Goal: Information Seeking & Learning: Learn about a topic

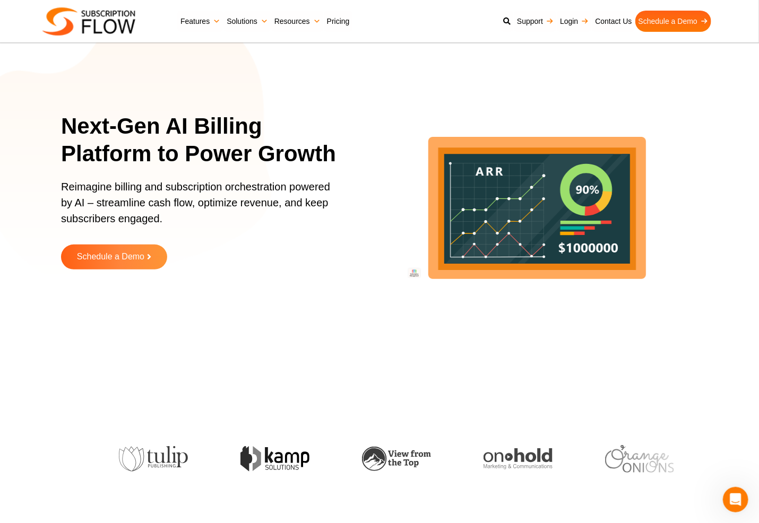
click at [573, 358] on icon "lottie-animation-container" at bounding box center [536, 199] width 345 height 345
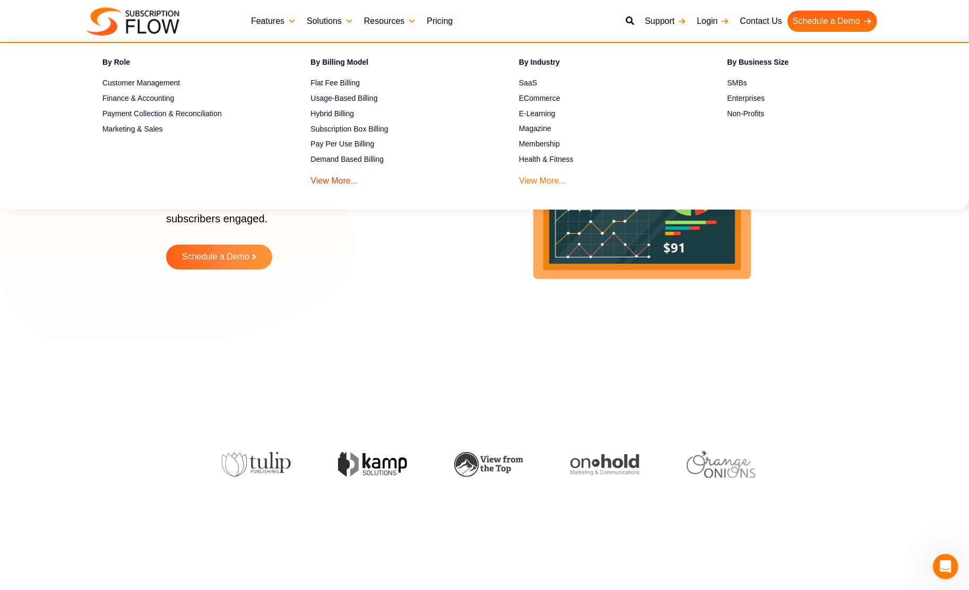
click at [529, 184] on link "View More..." at bounding box center [542, 178] width 47 height 20
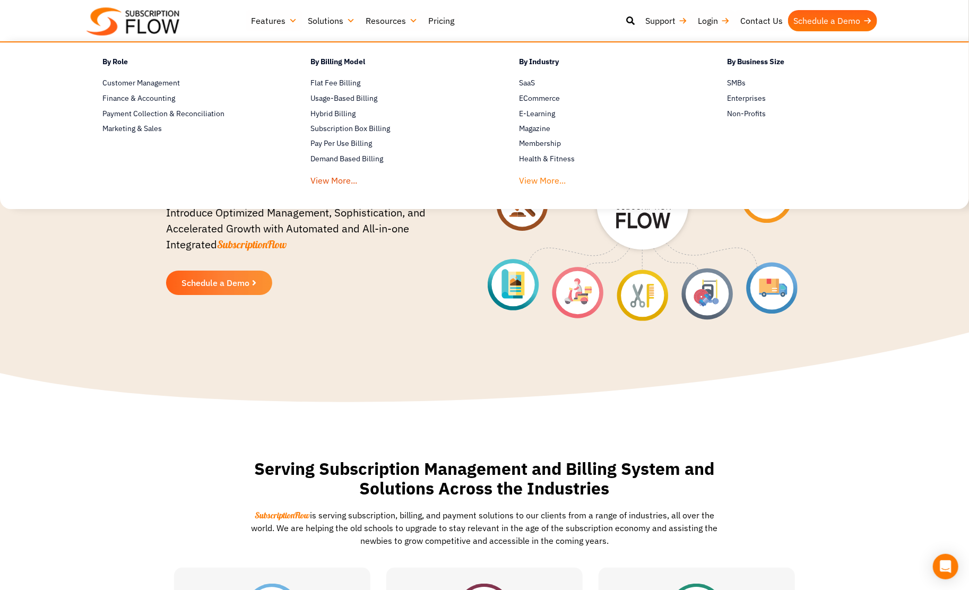
click at [534, 182] on link "View More..." at bounding box center [542, 178] width 47 height 20
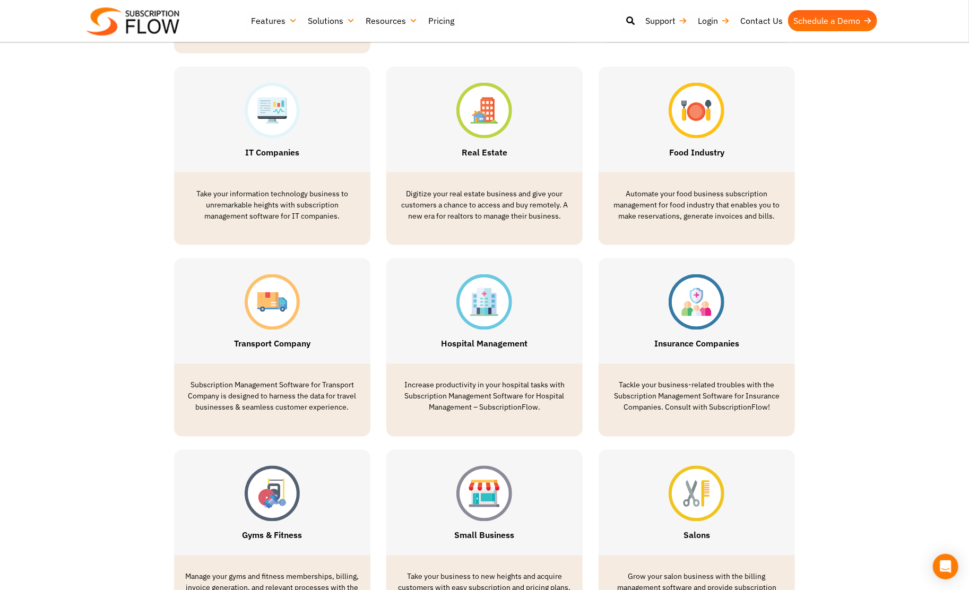
scroll to position [1008, 0]
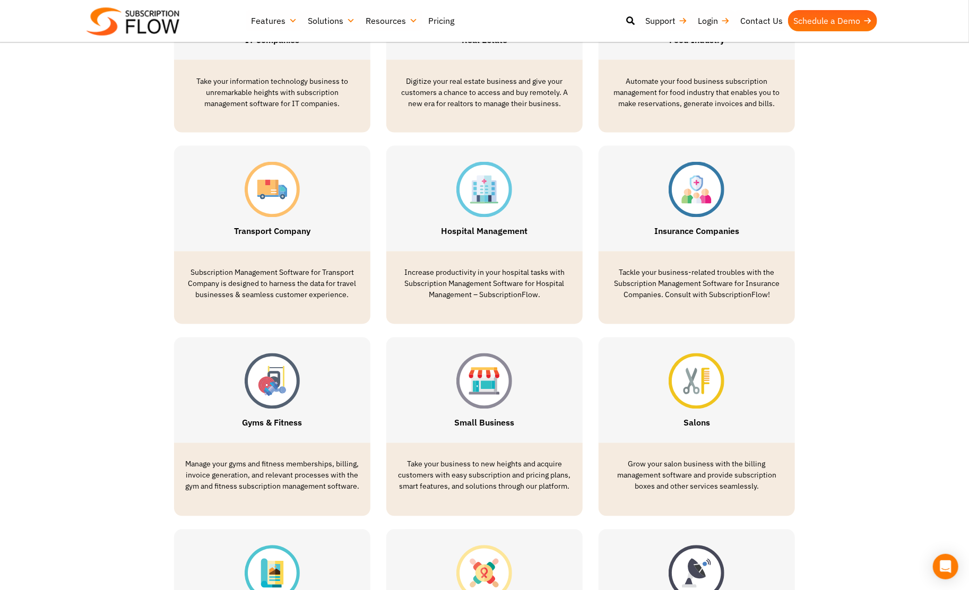
click at [429, 21] on link "Pricing" at bounding box center [441, 20] width 37 height 21
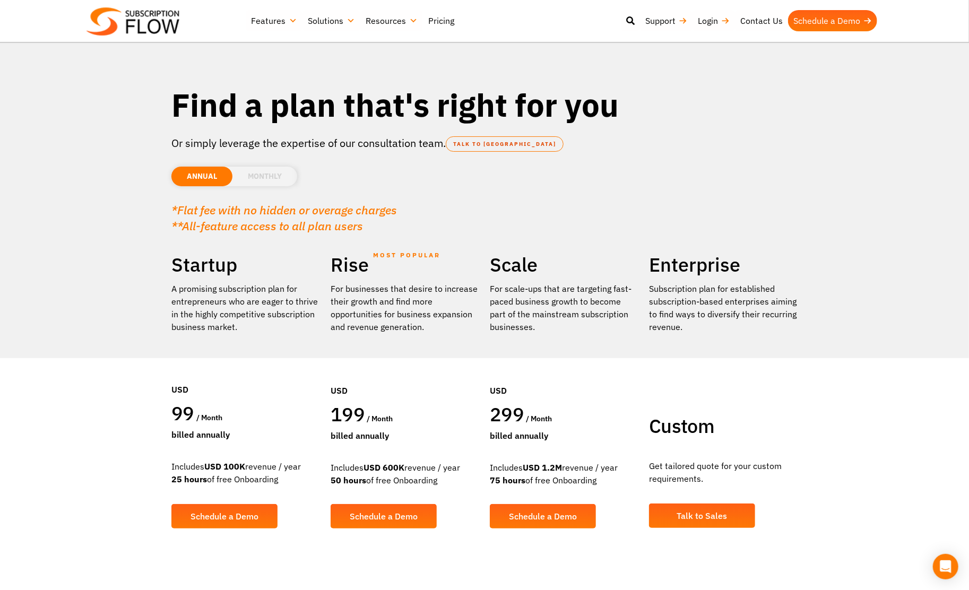
click at [344, 466] on div "Includes USD 600K revenue / year 50 hours of free Onboarding" at bounding box center [405, 473] width 149 height 25
drag, startPoint x: 340, startPoint y: 466, endPoint x: 411, endPoint y: 480, distance: 72.4
click at [411, 480] on div "Includes USD 600K revenue / year 50 hours of free Onboarding" at bounding box center [405, 473] width 149 height 25
click at [397, 478] on div "Includes USD 600K revenue / year 50 hours of free Onboarding" at bounding box center [405, 473] width 149 height 25
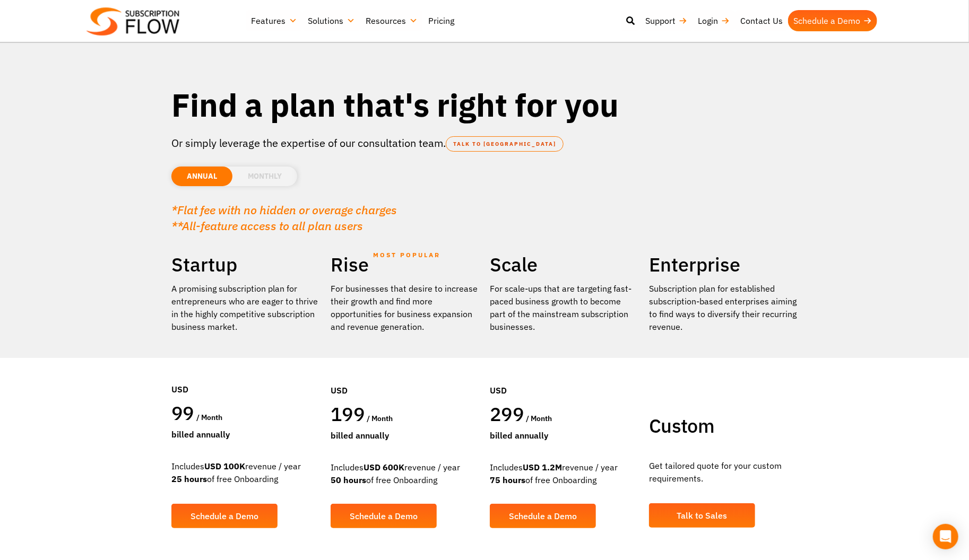
click at [259, 173] on li "MONTHLY" at bounding box center [264, 177] width 65 height 20
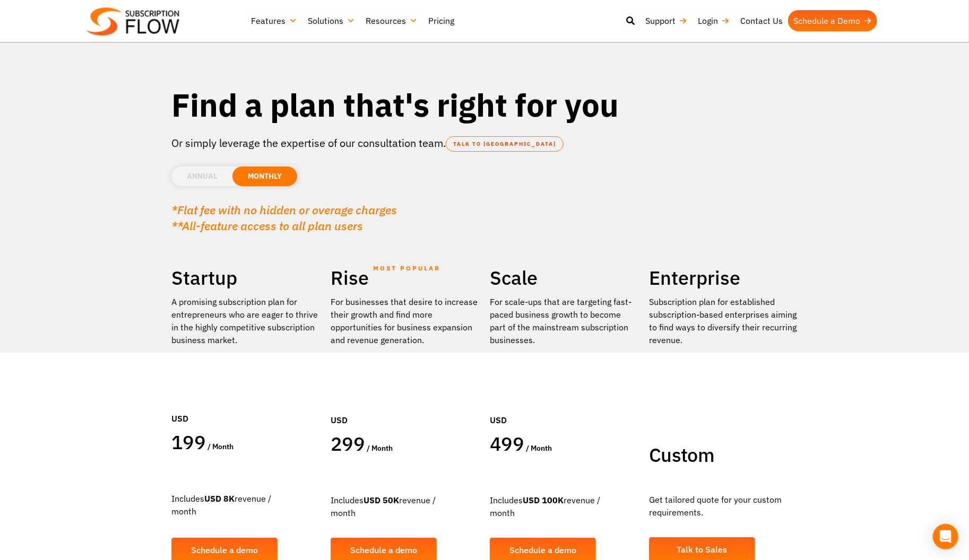
click at [201, 179] on li "ANNUAL" at bounding box center [201, 177] width 61 height 20
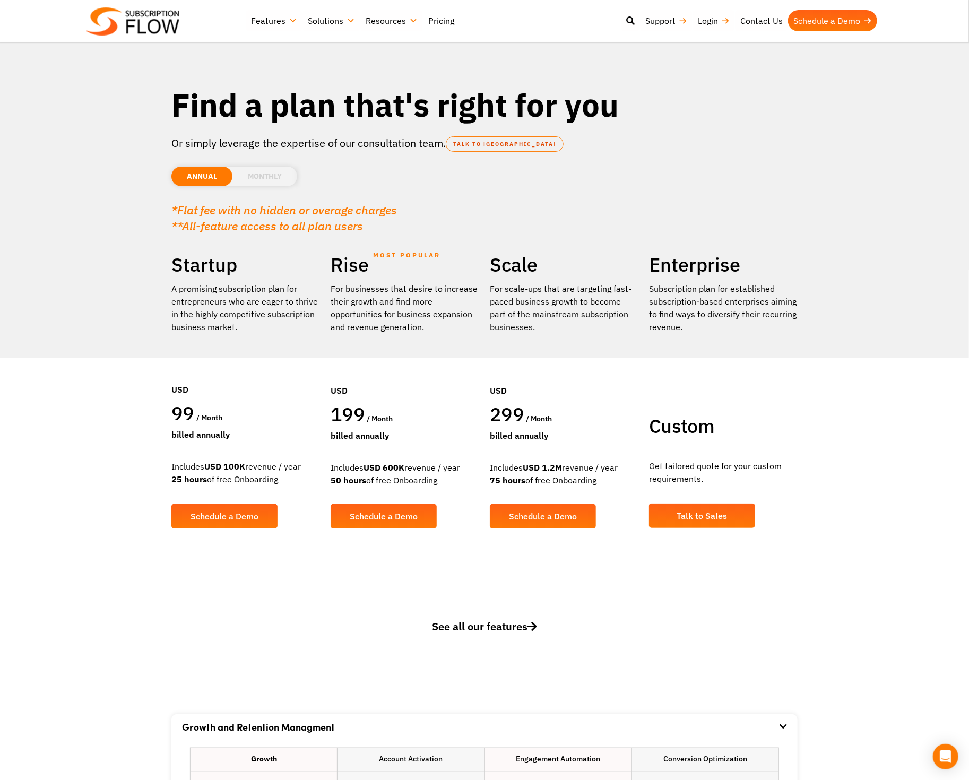
click at [256, 171] on li "MONTHLY" at bounding box center [264, 177] width 65 height 20
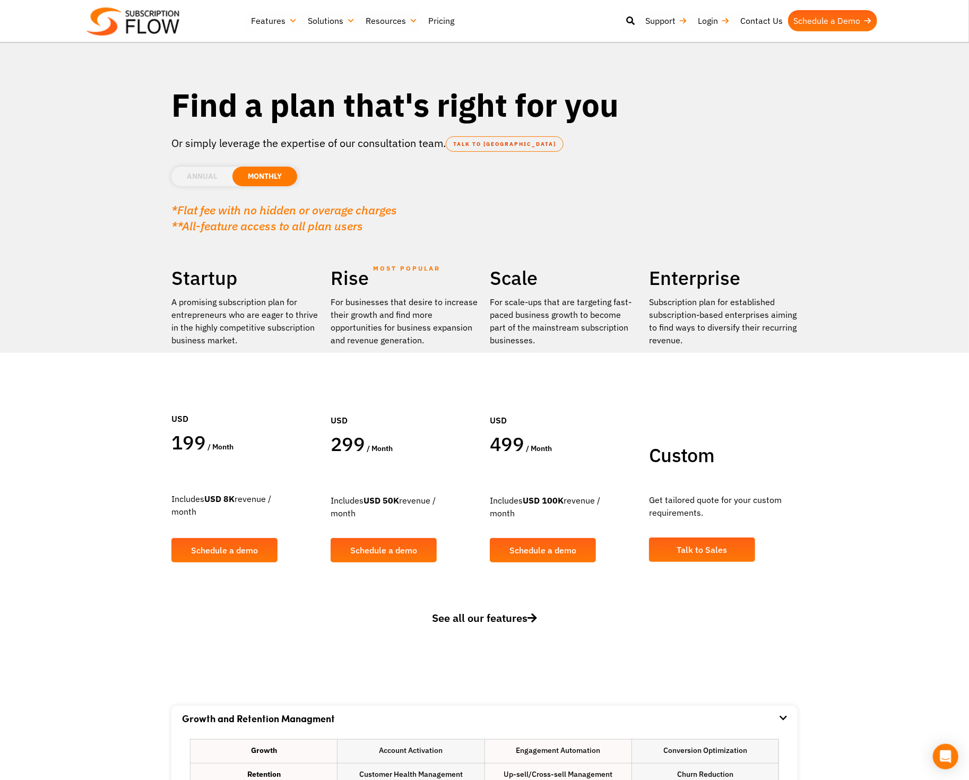
click at [208, 178] on li "ANNUAL" at bounding box center [201, 177] width 61 height 20
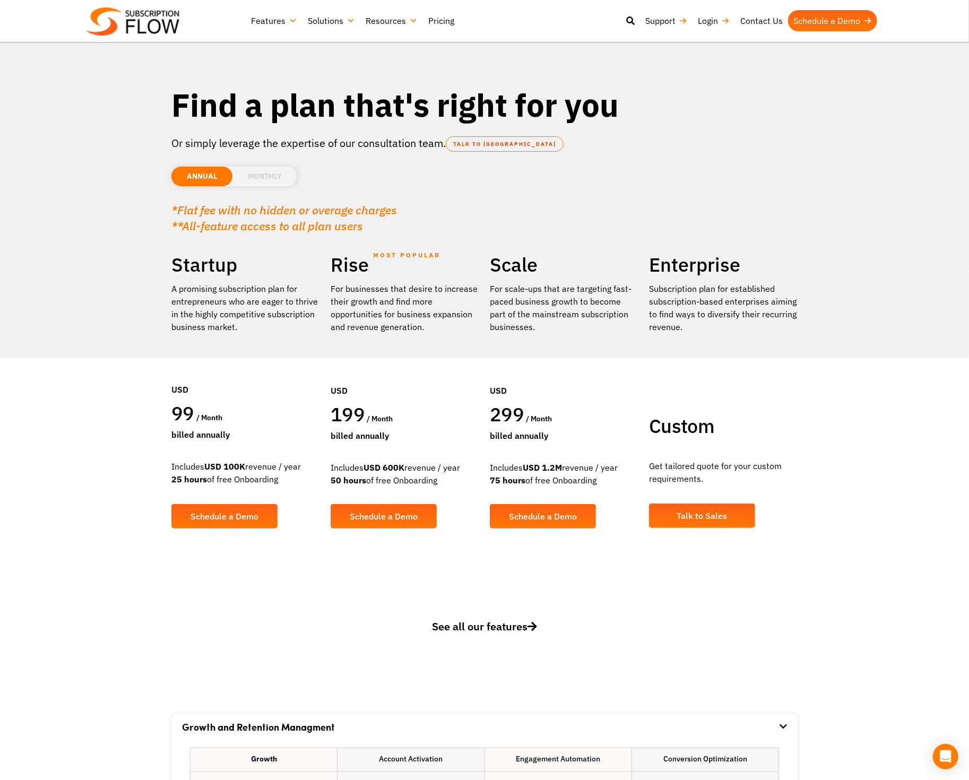
click at [102, 507] on section "Find a plan that's right for you Or simply leverage the expertise of our consul…" at bounding box center [484, 293] width 969 height 587
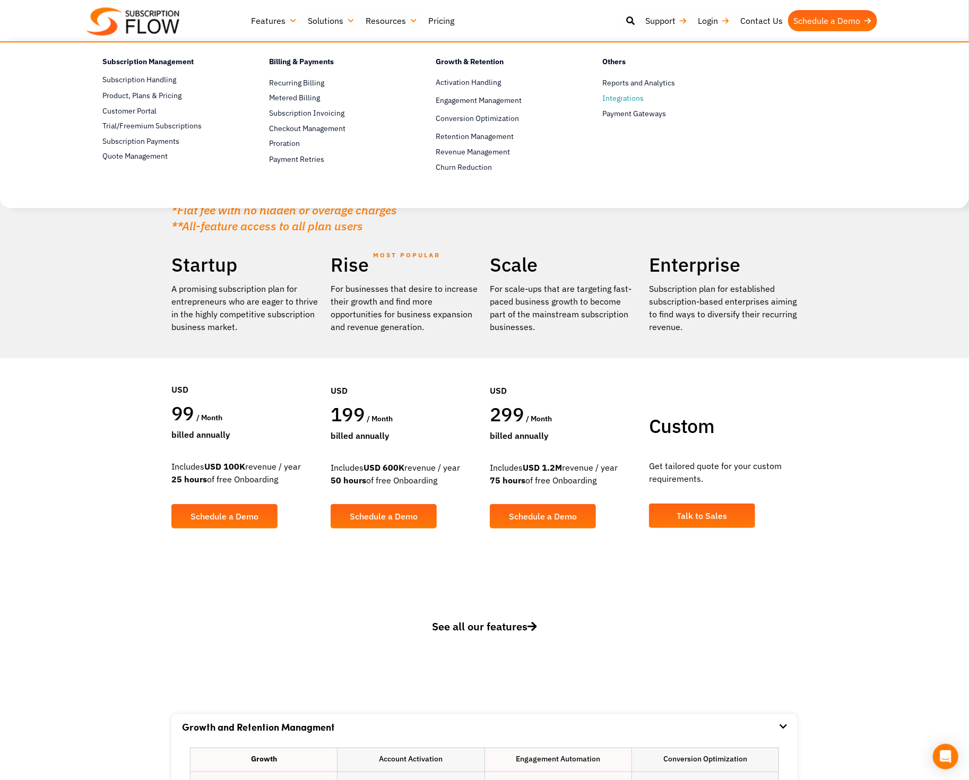
click at [633, 99] on span "Integrations" at bounding box center [622, 98] width 41 height 11
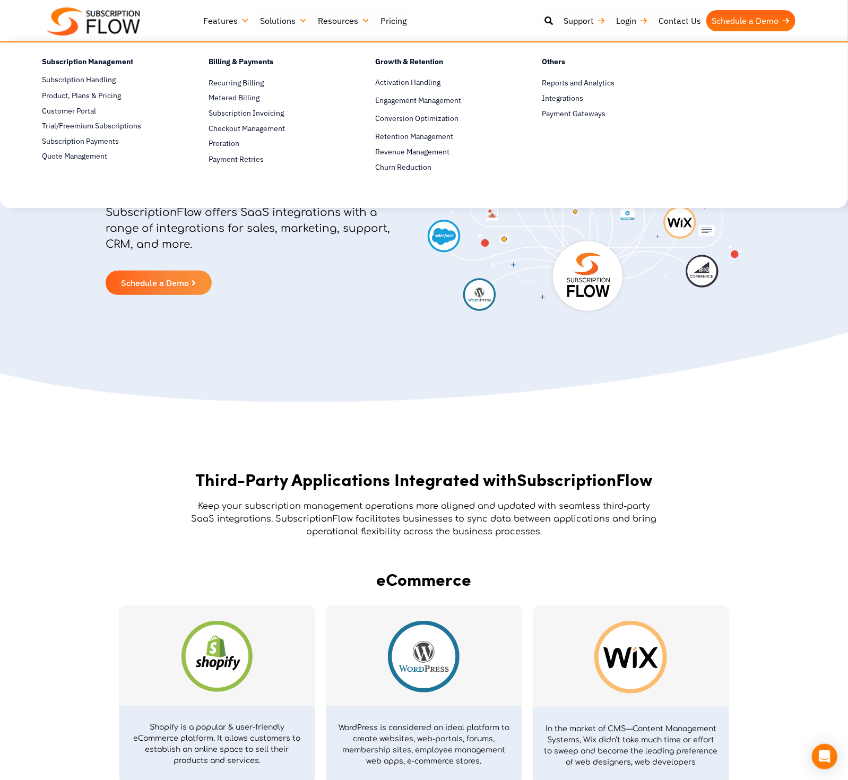
click at [236, 21] on link "Features" at bounding box center [226, 20] width 57 height 21
click at [577, 113] on span "Payment Gateways" at bounding box center [574, 113] width 64 height 11
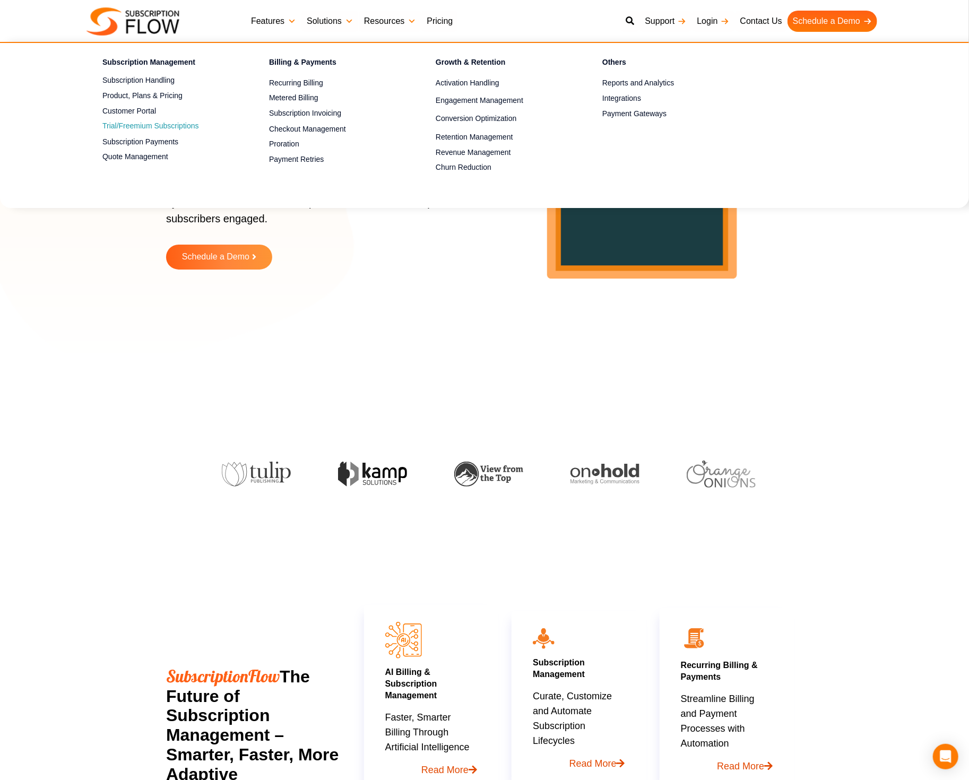
click at [166, 126] on link "Trial/Freemium Subscriptions" at bounding box center [166, 126] width 129 height 13
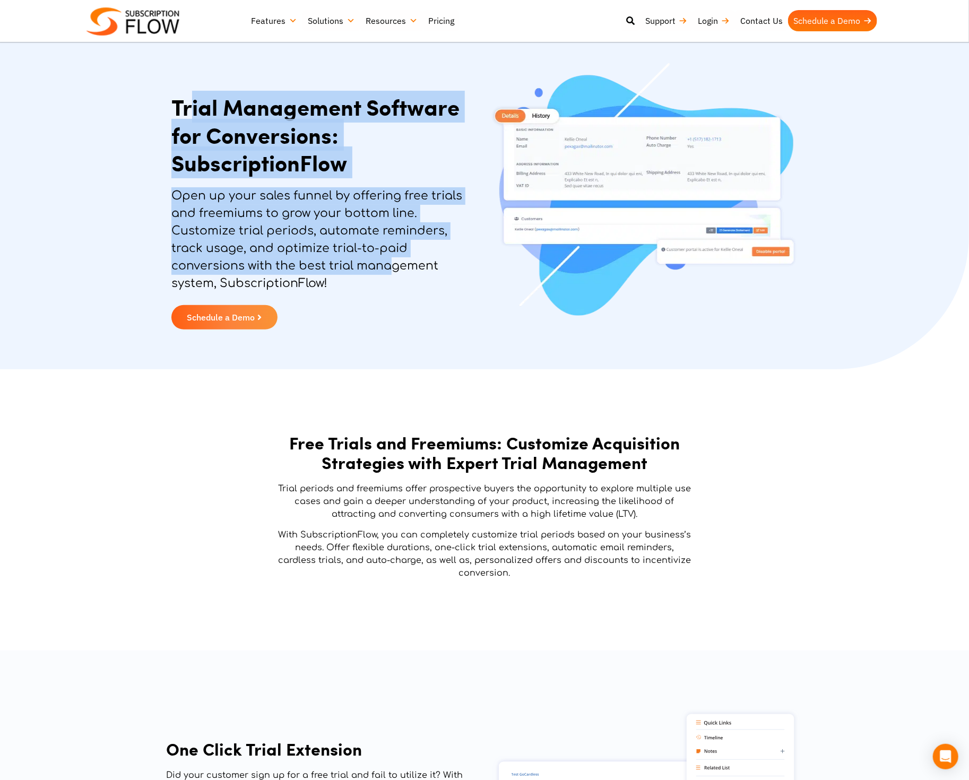
drag, startPoint x: 195, startPoint y: 103, endPoint x: 390, endPoint y: 263, distance: 251.9
click at [390, 263] on div "Trial Management Software for Conversions: SubscriptionFlow Open up your sales …" at bounding box center [325, 211] width 318 height 247
click at [239, 118] on h1 "Trial Management Software for Conversions: SubscriptionFlow" at bounding box center [325, 135] width 308 height 84
click at [289, 101] on h1 "Trial Management Software for Conversions: SubscriptionFlow" at bounding box center [325, 135] width 308 height 84
drag, startPoint x: 306, startPoint y: 160, endPoint x: 278, endPoint y: 281, distance: 124.6
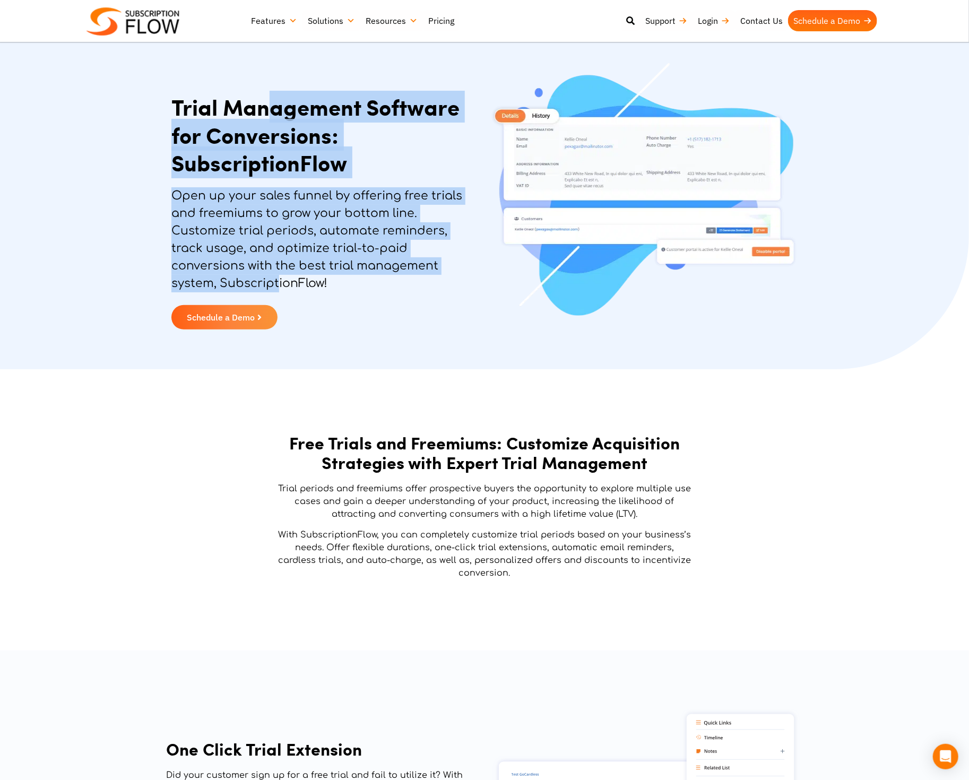
click at [278, 281] on div "Trial Management Software for Conversions: SubscriptionFlow Open up your sales …" at bounding box center [325, 211] width 318 height 247
drag, startPoint x: 274, startPoint y: 220, endPoint x: 273, endPoint y: 215, distance: 5.4
click at [274, 220] on p "Open up your sales funnel by offering free trials and freemiums to grow your bo…" at bounding box center [325, 239] width 308 height 105
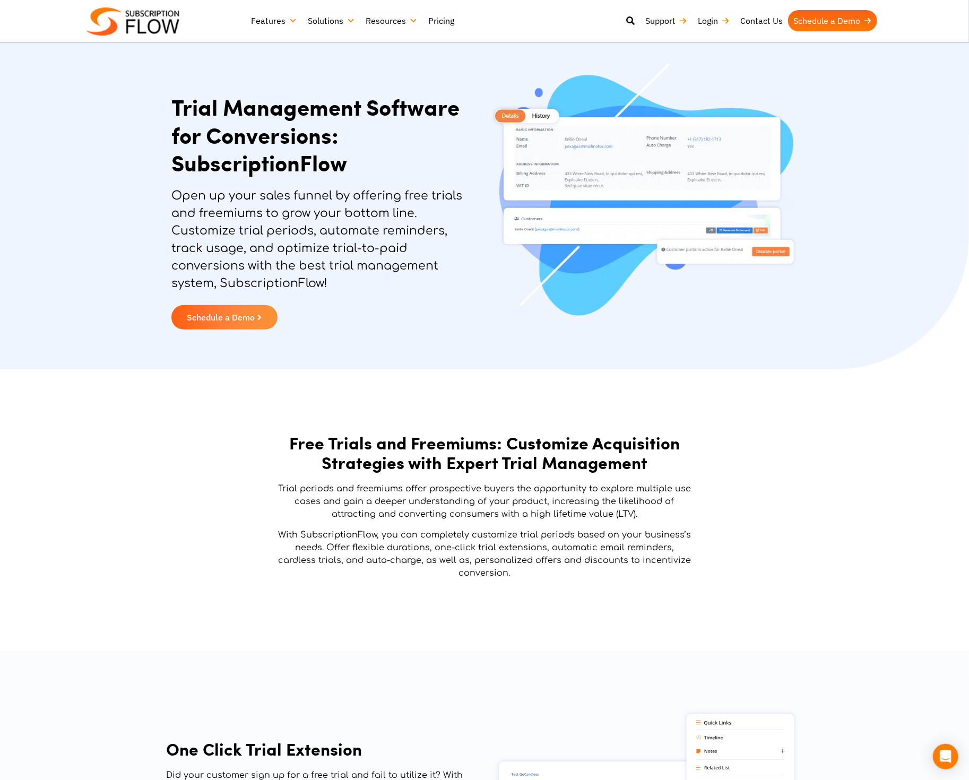
click at [248, 106] on h1 "Trial Management Software for Conversions: SubscriptionFlow" at bounding box center [325, 135] width 308 height 84
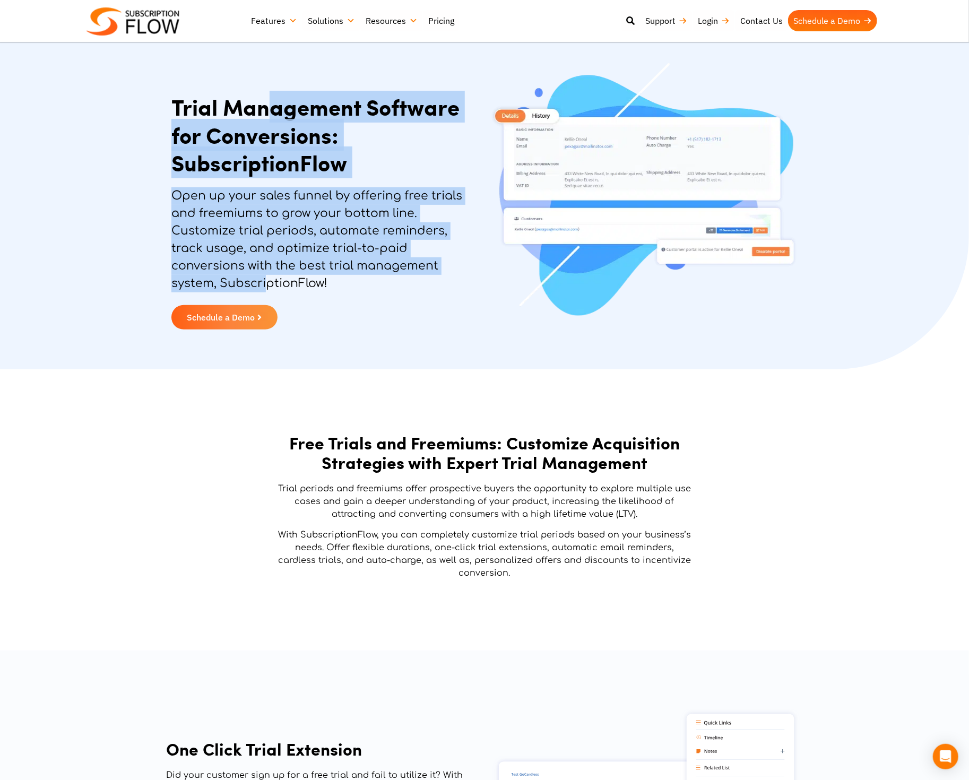
drag, startPoint x: 265, startPoint y: 101, endPoint x: 267, endPoint y: 281, distance: 179.4
click at [267, 281] on div "Trial Management Software for Conversions: SubscriptionFlow Open up your sales …" at bounding box center [325, 211] width 318 height 247
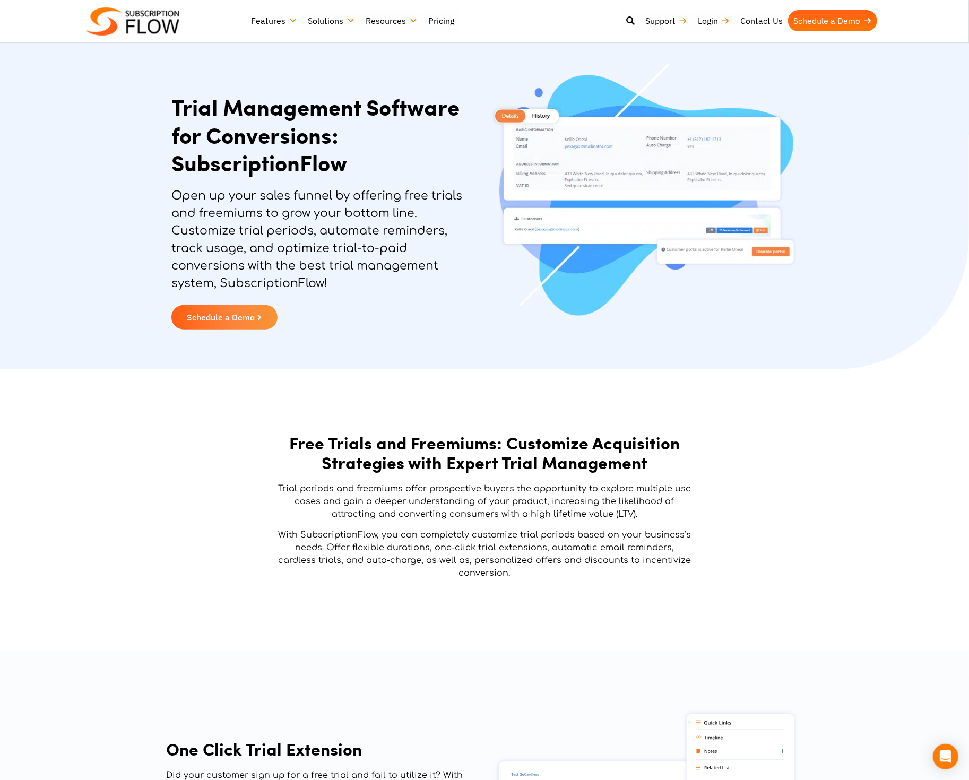
click at [263, 103] on h1 "Trial Management Software for Conversions: SubscriptionFlow" at bounding box center [325, 135] width 308 height 84
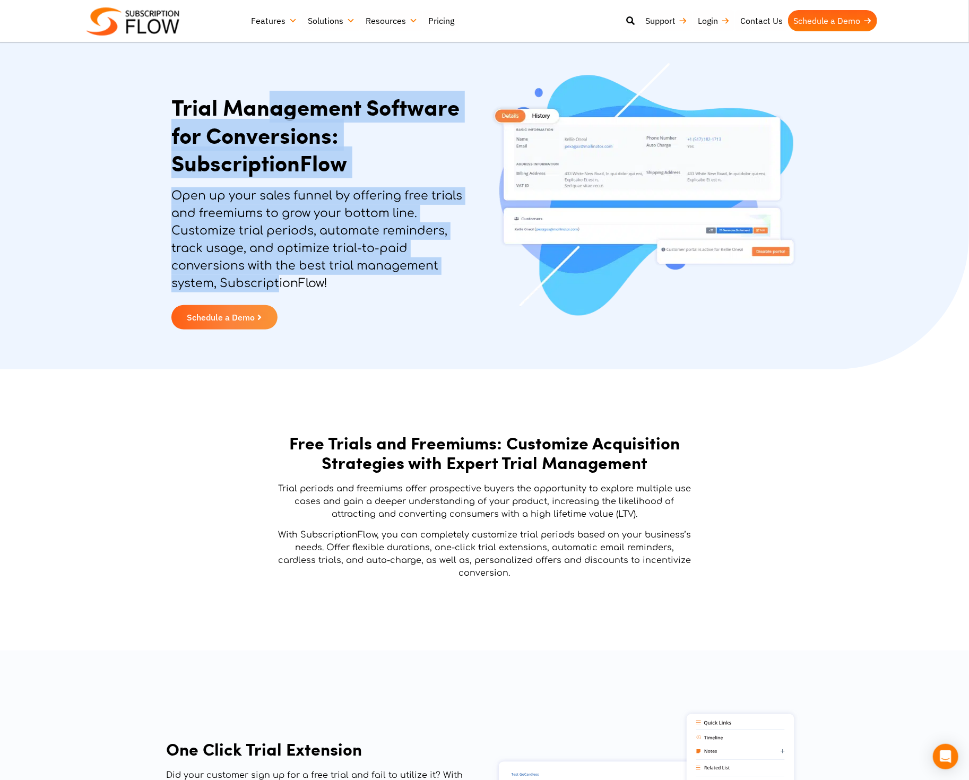
drag, startPoint x: 272, startPoint y: 103, endPoint x: 276, endPoint y: 283, distance: 179.9
click at [276, 283] on div "Trial Management Software for Conversions: SubscriptionFlow Open up your sales …" at bounding box center [325, 211] width 318 height 247
click at [272, 230] on p "Open up your sales funnel by offering free trials and freemiums to grow your bo…" at bounding box center [325, 239] width 308 height 105
click at [278, 223] on p "Open up your sales funnel by offering free trials and freemiums to grow your bo…" at bounding box center [325, 239] width 308 height 105
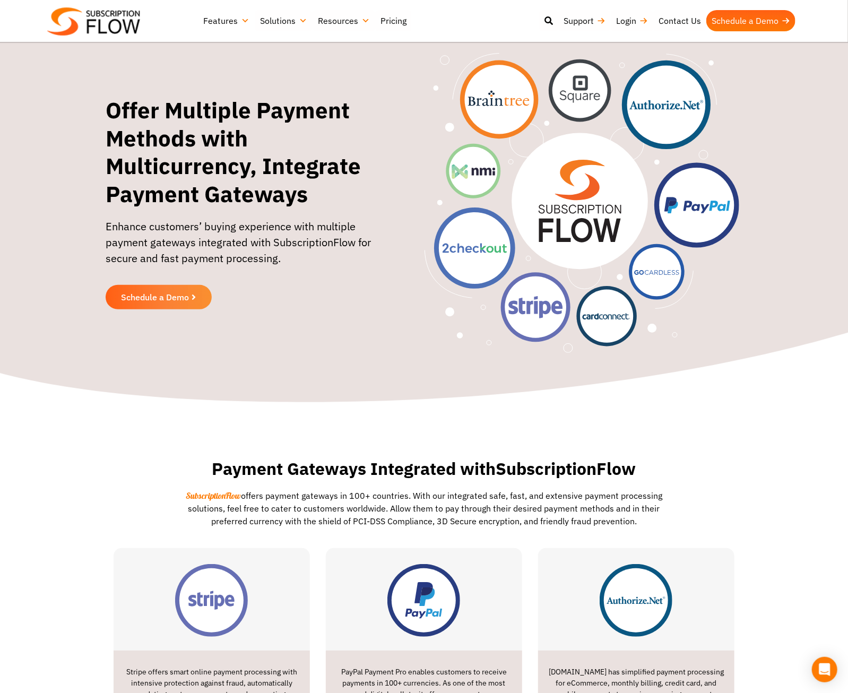
click at [22, 141] on section "Offer Multiple Payment Methods with Multicurrency, Integrate Payment Gateways E…" at bounding box center [424, 203] width 848 height 300
